Goal: Complete application form: Complete application form

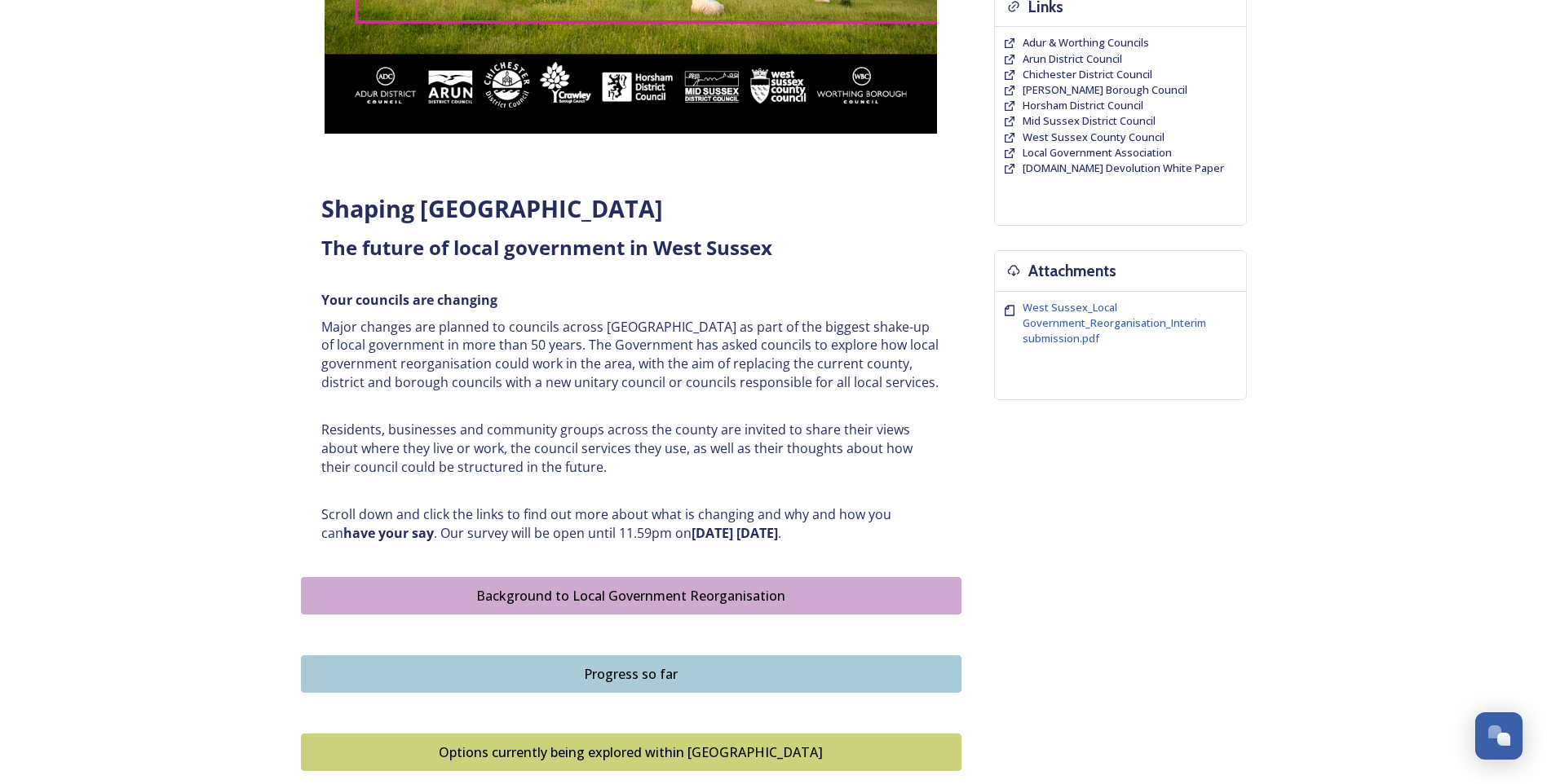
scroll to position [816, 0]
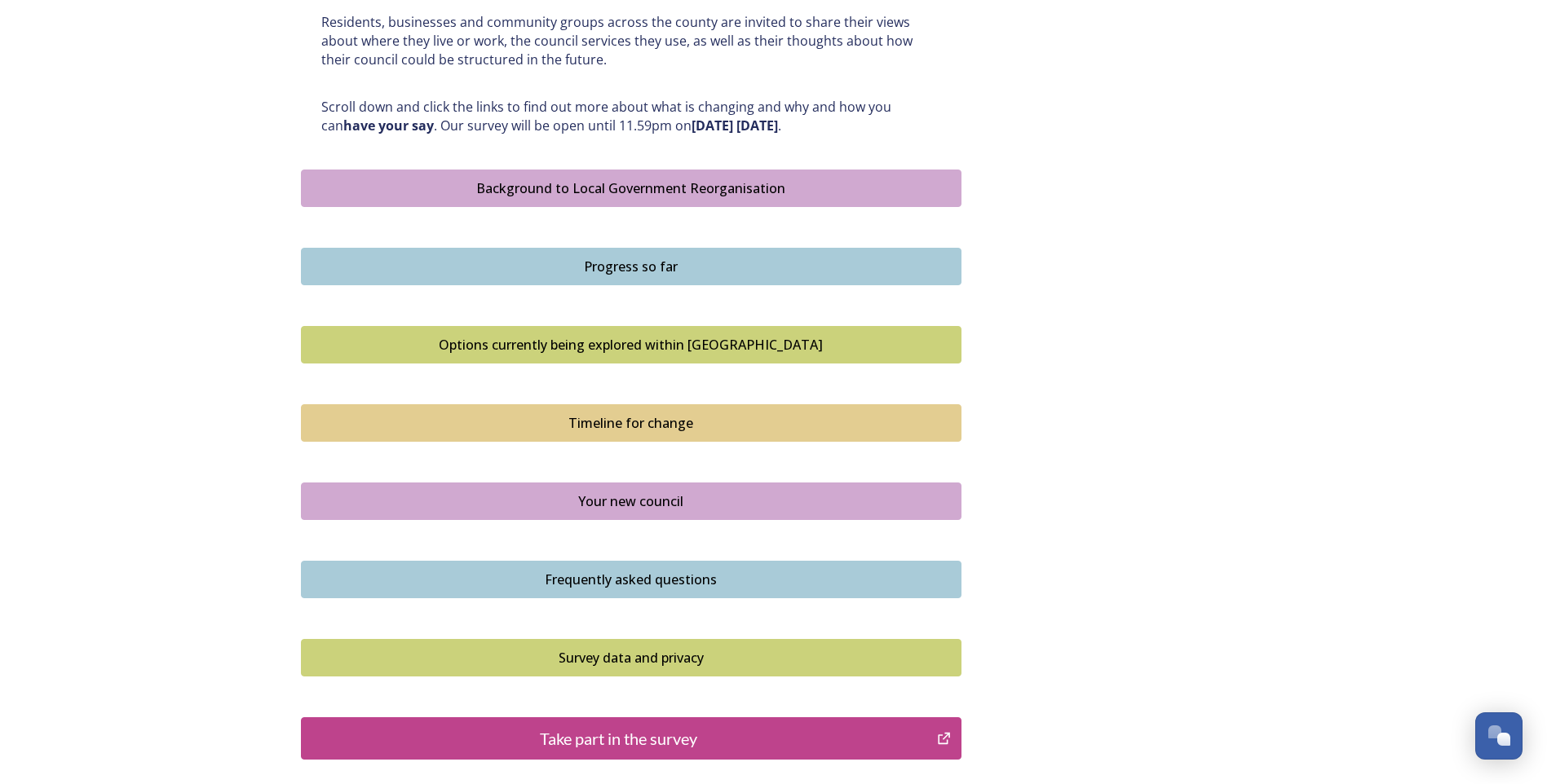
click at [612, 735] on div "Take part in the survey" at bounding box center [619, 738] width 619 height 25
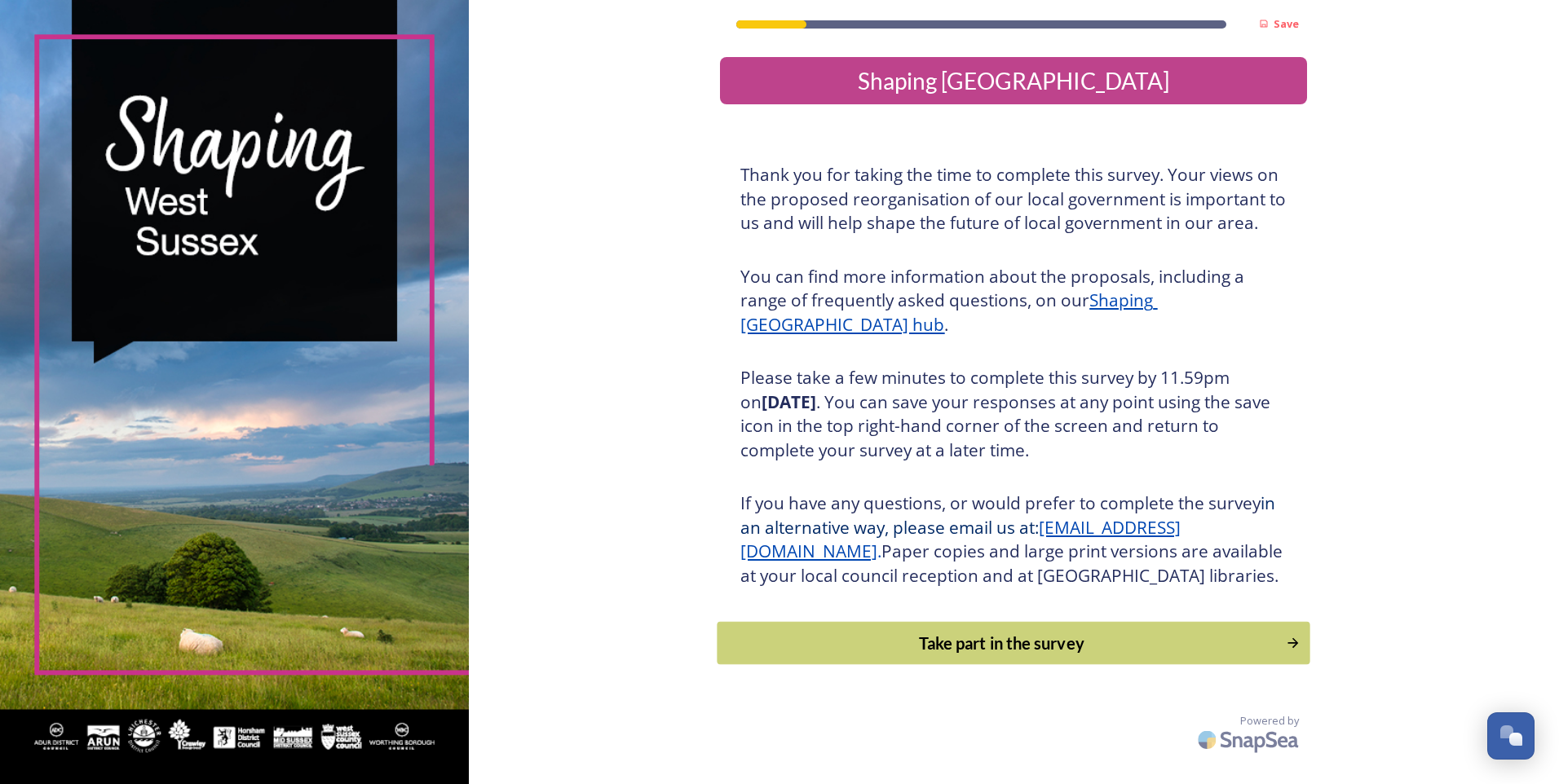
click at [1024, 655] on div "Take part in the survey" at bounding box center [1002, 643] width 551 height 25
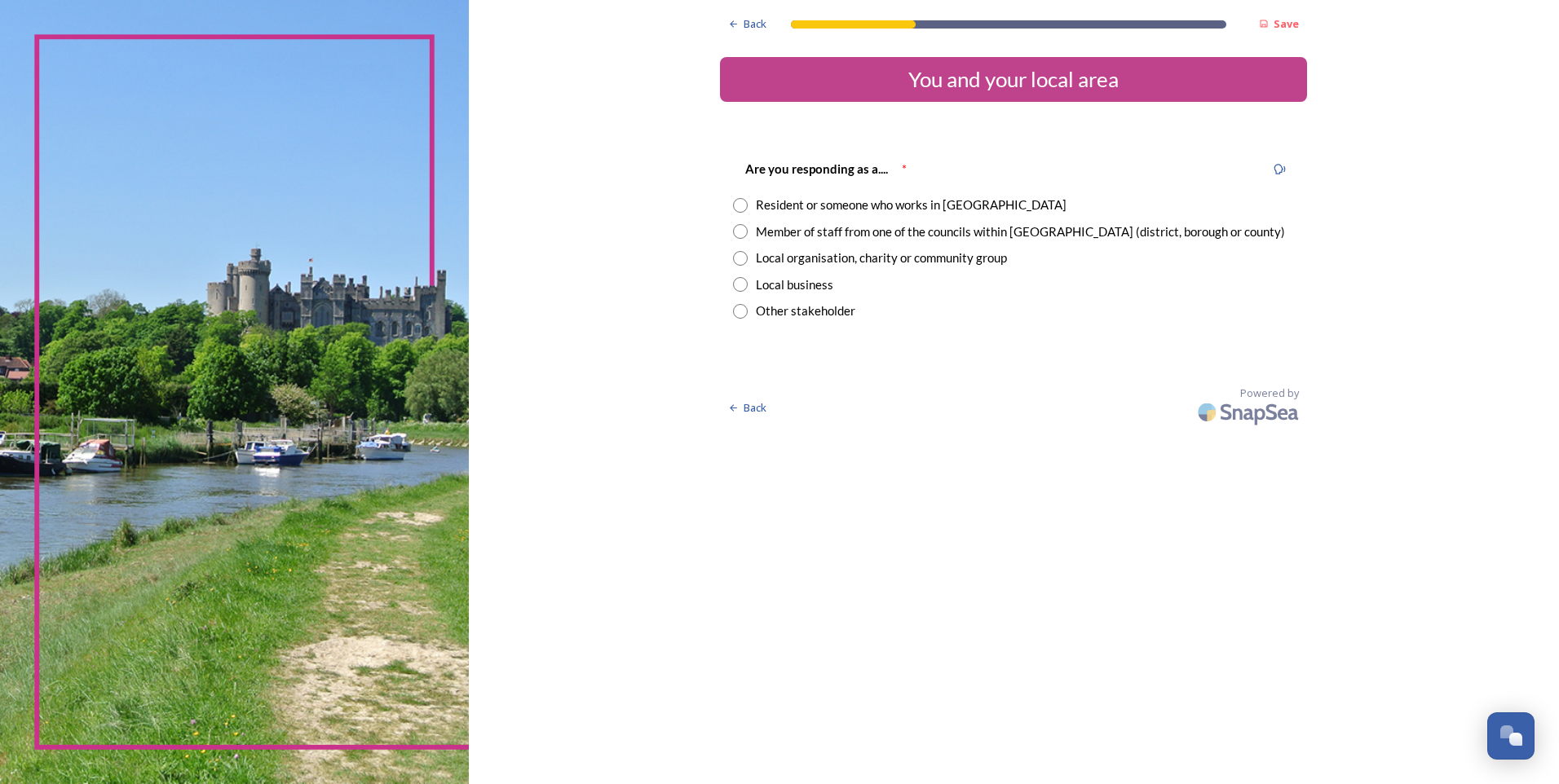
click at [739, 203] on input "radio" at bounding box center [740, 205] width 15 height 15
radio input "true"
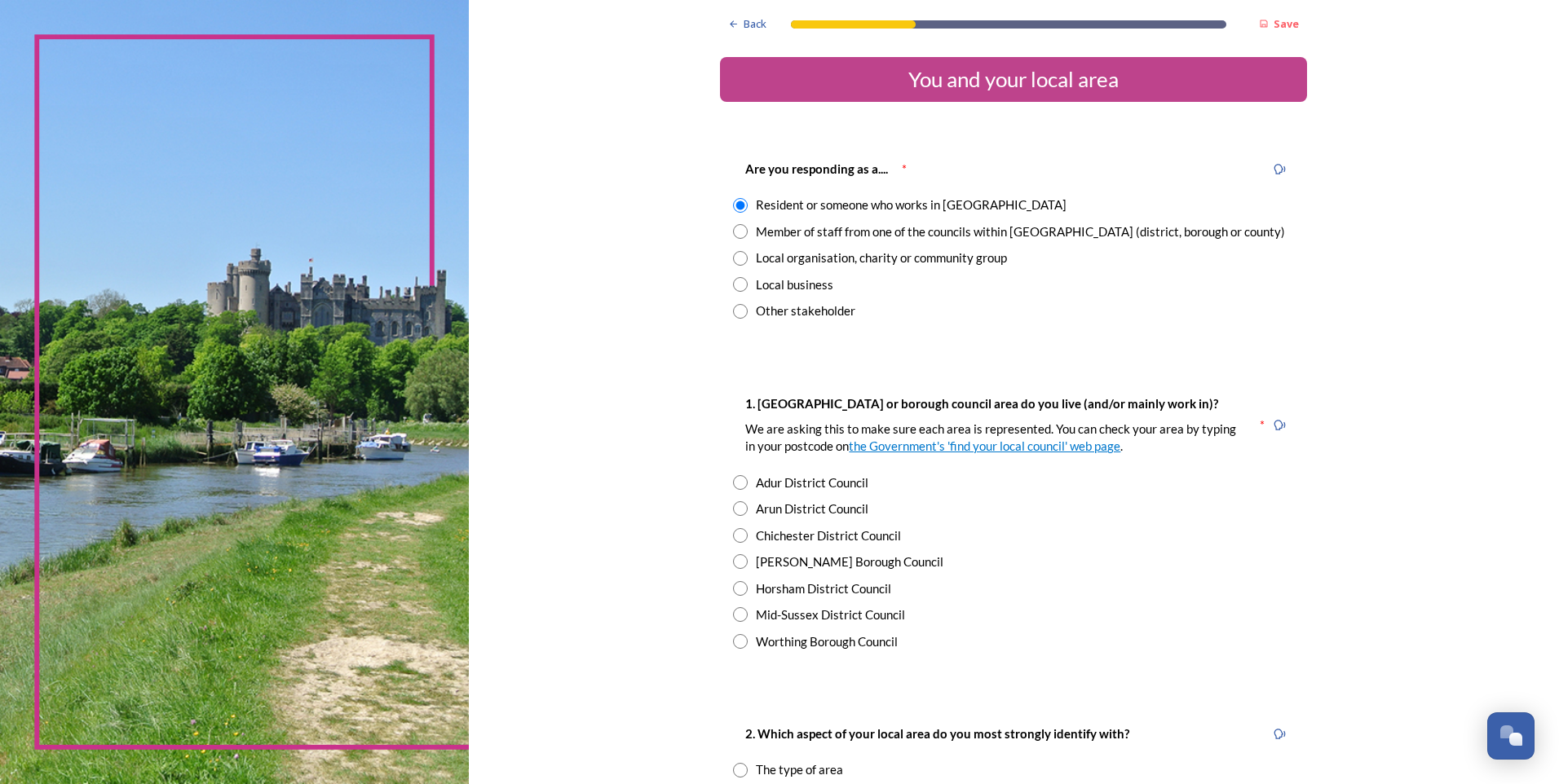
click at [733, 589] on input "radio" at bounding box center [740, 588] width 15 height 15
radio input "true"
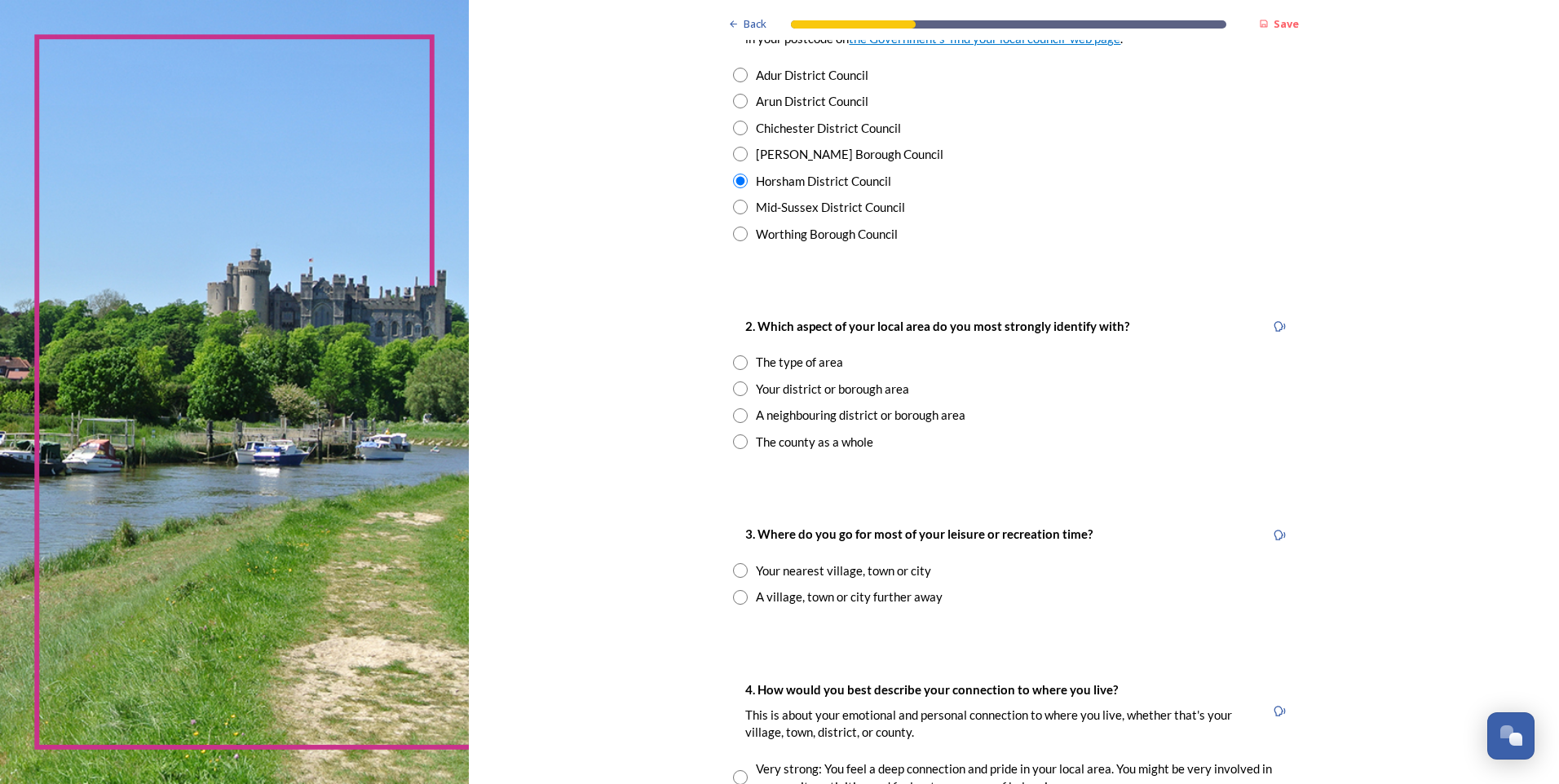
click at [733, 441] on input "radio" at bounding box center [740, 441] width 15 height 15
radio input "true"
click at [740, 569] on input "radio" at bounding box center [740, 570] width 15 height 15
radio input "true"
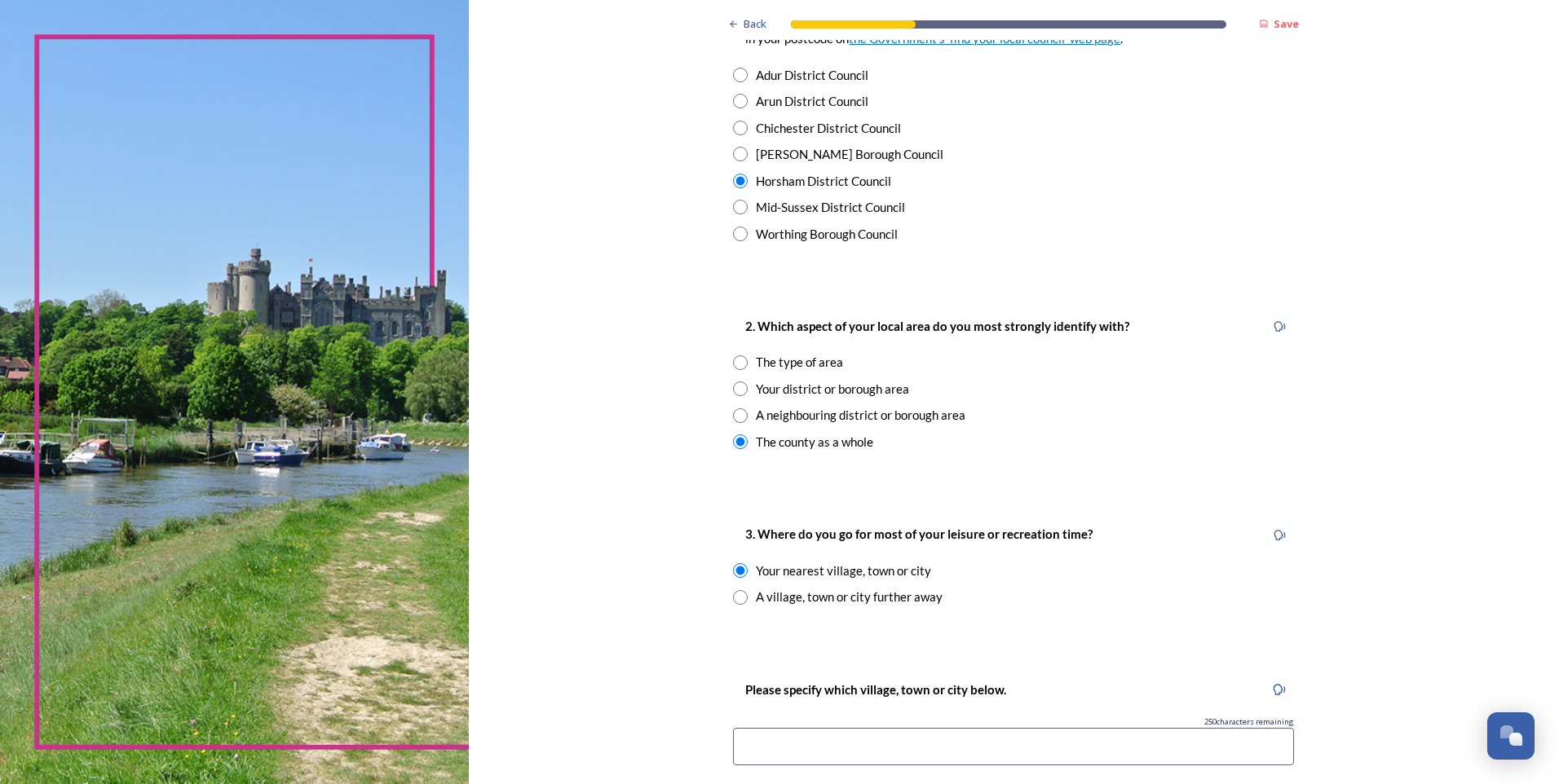
scroll to position [816, 0]
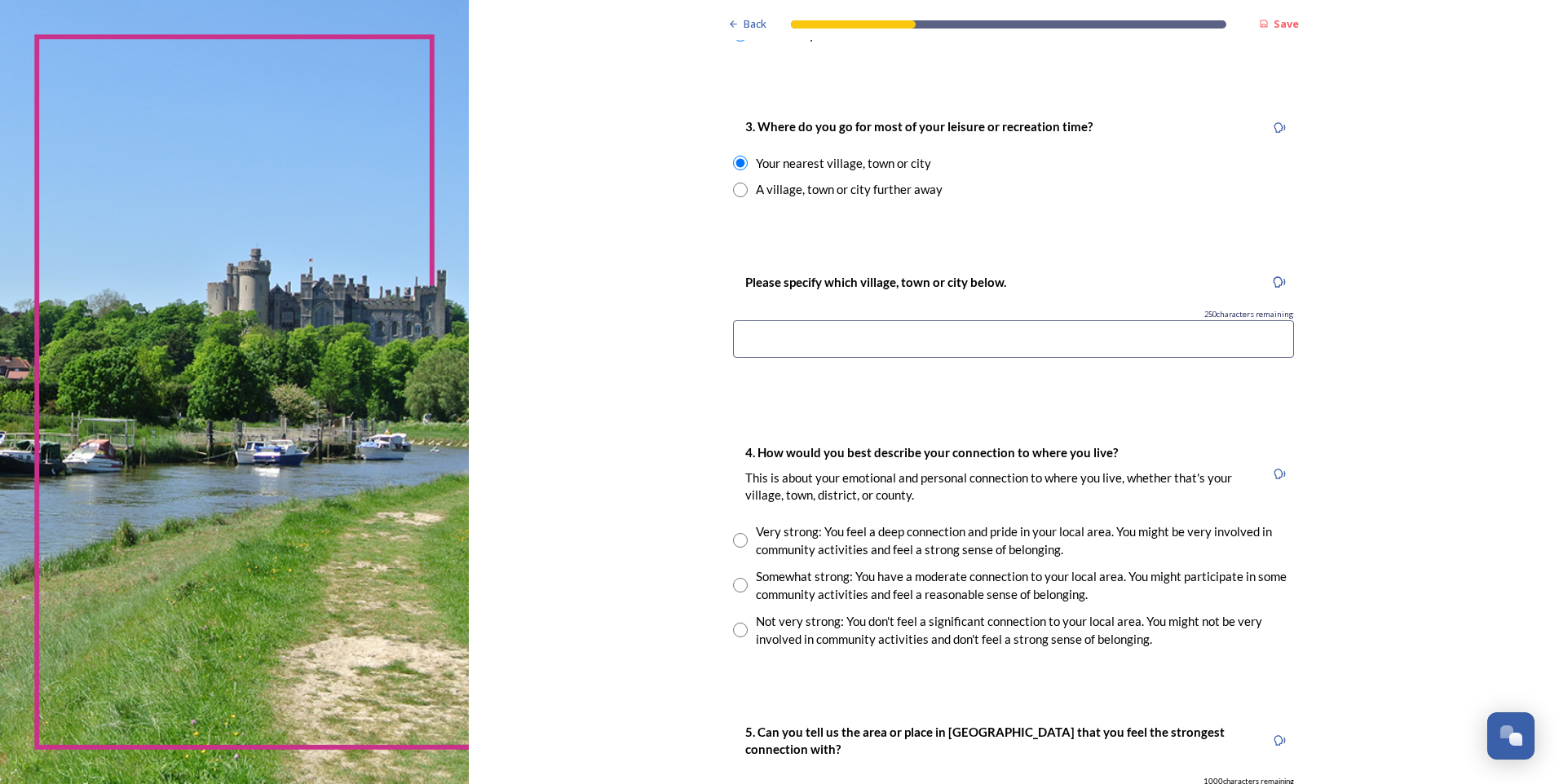
click at [762, 323] on input at bounding box center [1013, 340] width 561 height 38
type input "Horsham"
click at [736, 159] on input "radio" at bounding box center [740, 163] width 15 height 15
radio input "false"
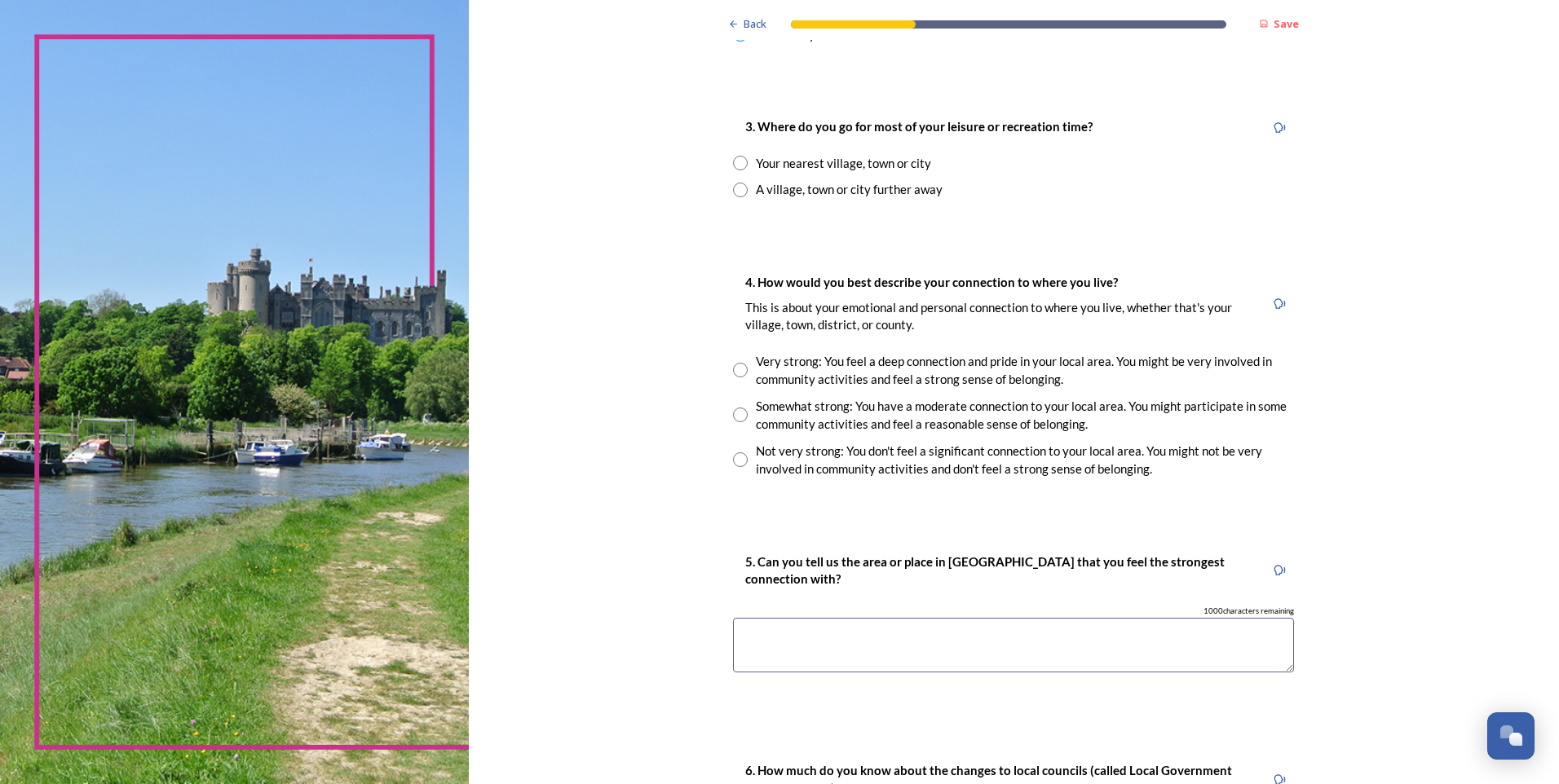
click at [893, 626] on textarea at bounding box center [1013, 645] width 561 height 55
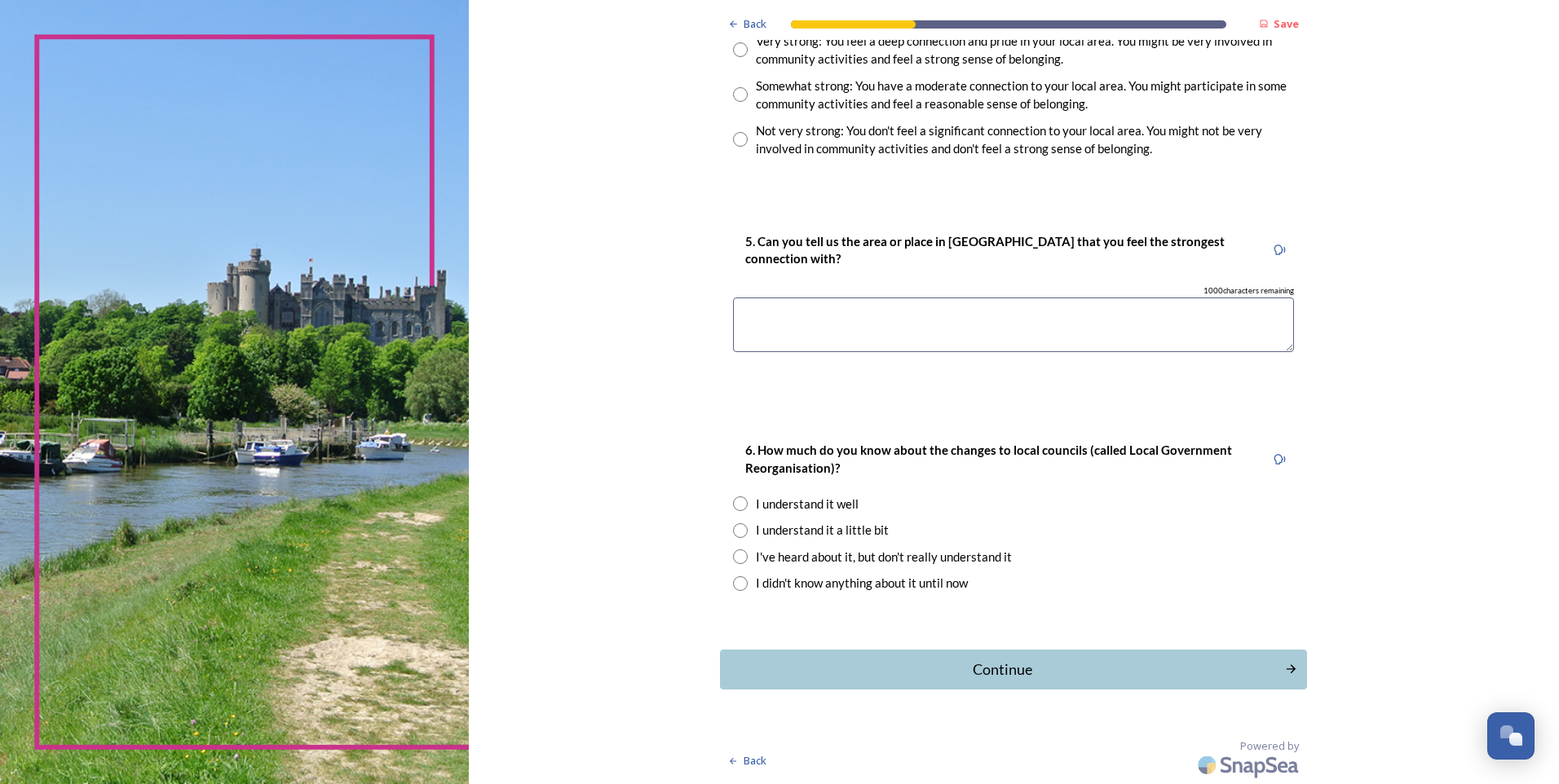
click at [733, 508] on input "radio" at bounding box center [740, 503] width 15 height 15
radio input "true"
click at [992, 673] on div "Continue" at bounding box center [1002, 670] width 552 height 22
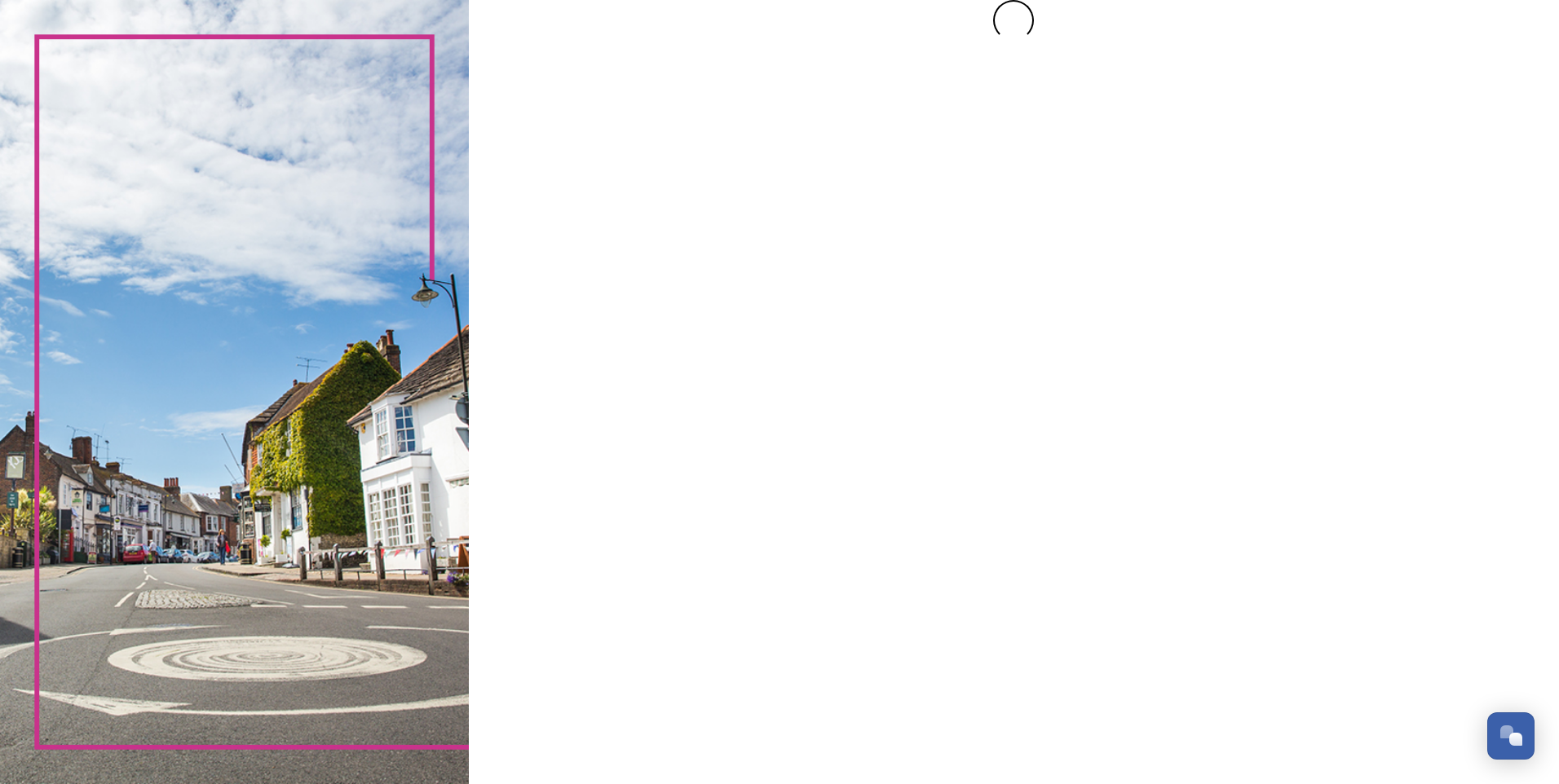
scroll to position [0, 0]
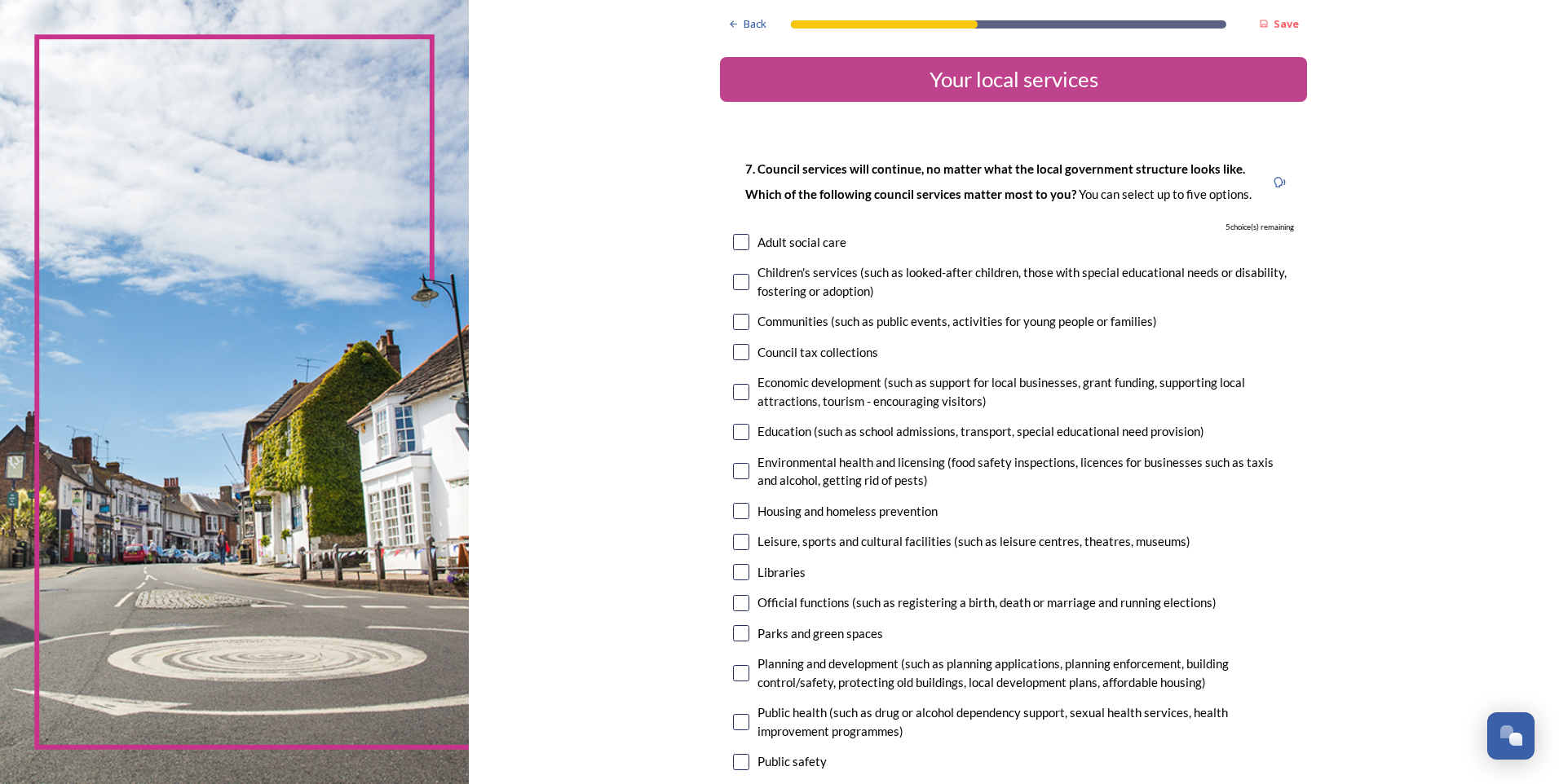
click at [737, 278] on input "checkbox" at bounding box center [741, 282] width 16 height 16
checkbox input "true"
click at [736, 433] on input "checkbox" at bounding box center [741, 432] width 16 height 16
checkbox input "true"
click at [733, 572] on input "checkbox" at bounding box center [741, 572] width 16 height 16
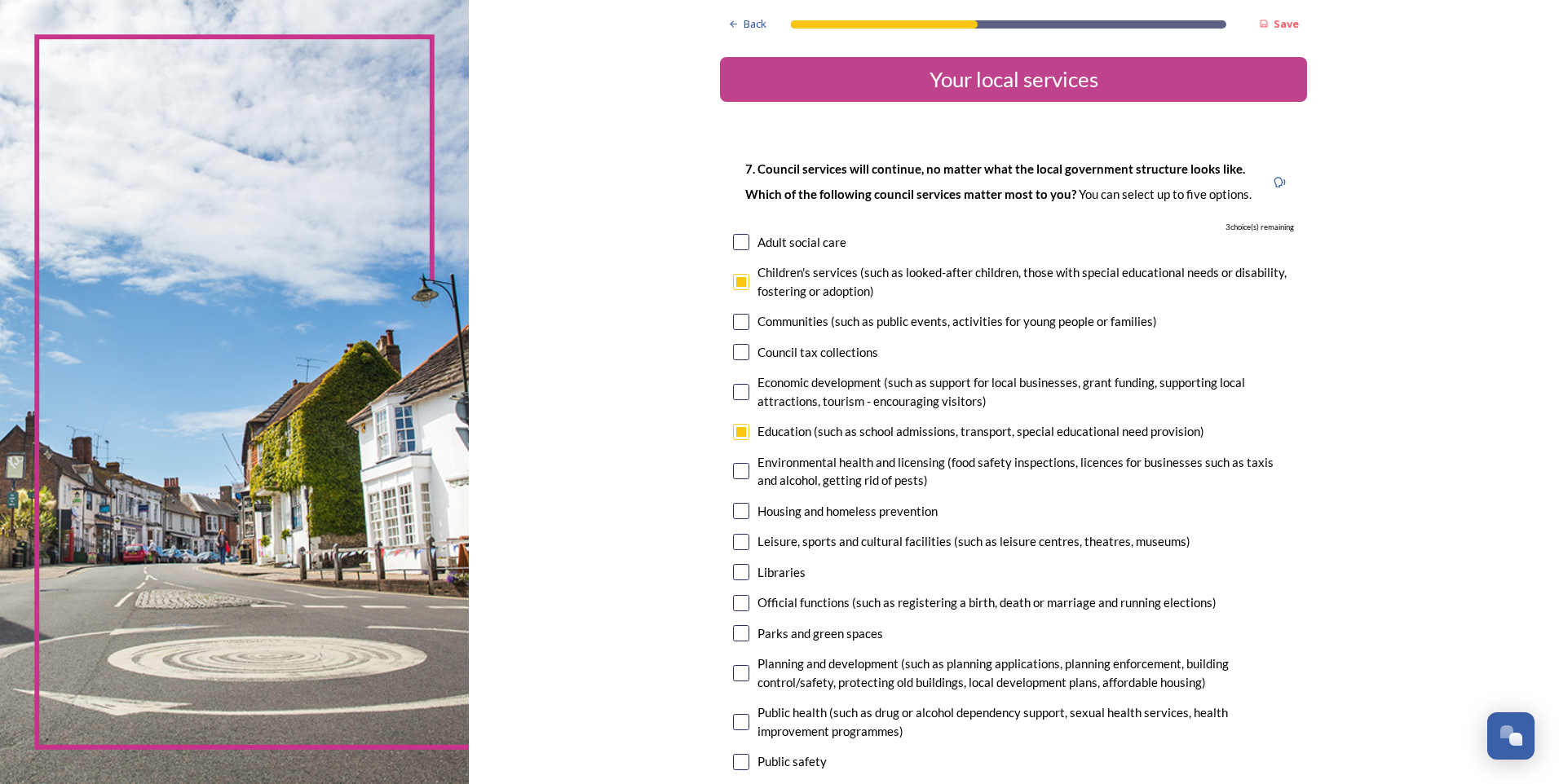
checkbox input "true"
